Goal: Transaction & Acquisition: Purchase product/service

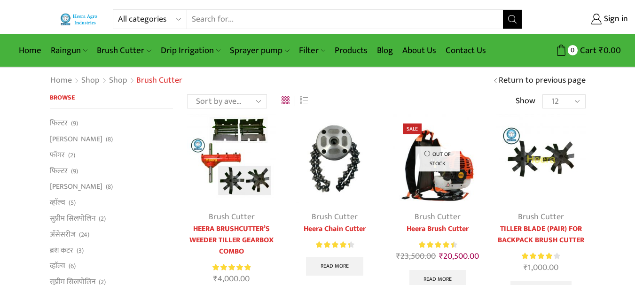
click at [201, 32] on div "All categories Accessories Air Release Valve Brush Cutter Domestic Use Drip Irr…" at bounding box center [317, 17] width 635 height 34
click at [204, 18] on input "Search input" at bounding box center [344, 19] width 315 height 19
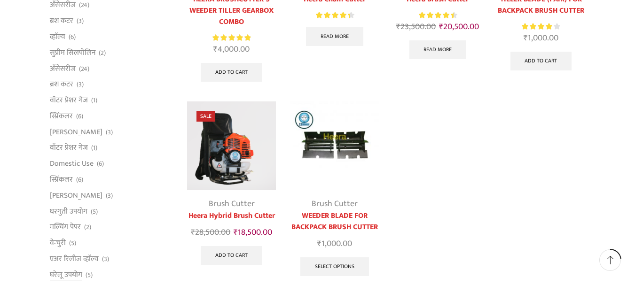
scroll to position [282, 0]
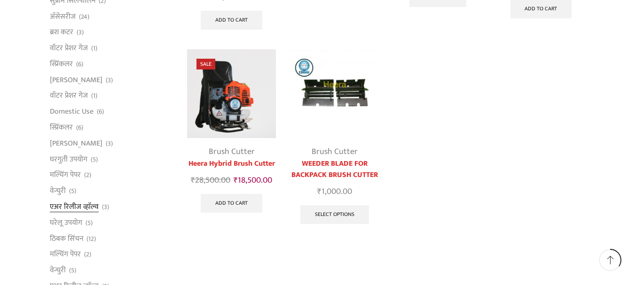
click at [71, 207] on link "एअर रिलीज व्हाॅल्व" at bounding box center [74, 207] width 49 height 16
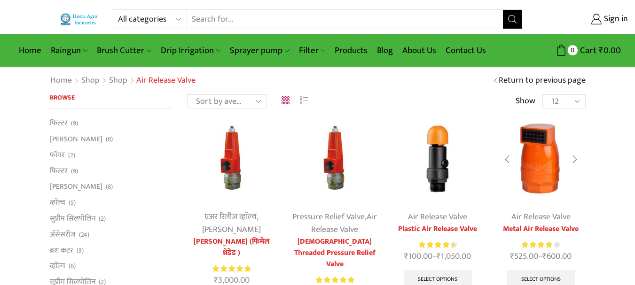
click at [551, 168] on img at bounding box center [540, 158] width 89 height 89
